Goal: Find specific page/section: Find specific page/section

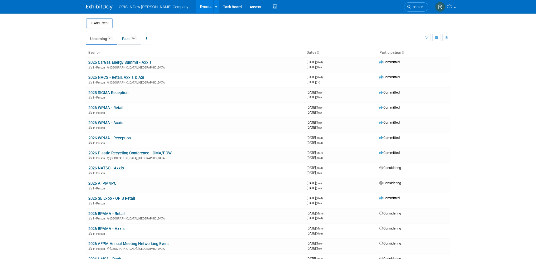
click at [124, 41] on link "Past 107" at bounding box center [129, 39] width 23 height 10
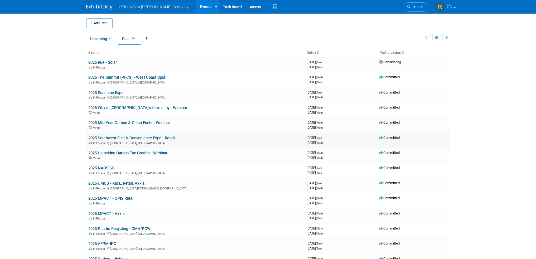
click at [120, 139] on link "2025 Southwest Fuel & Convenience Expo - Retail" at bounding box center [131, 138] width 86 height 5
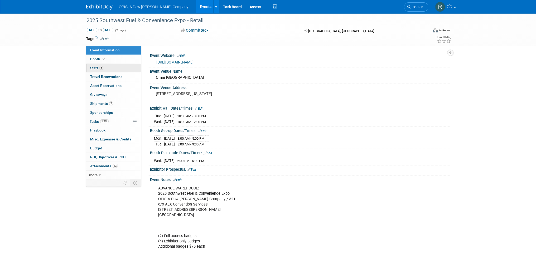
click at [95, 67] on span "Staff 3" at bounding box center [96, 68] width 13 height 4
